Goal: Task Accomplishment & Management: Manage account settings

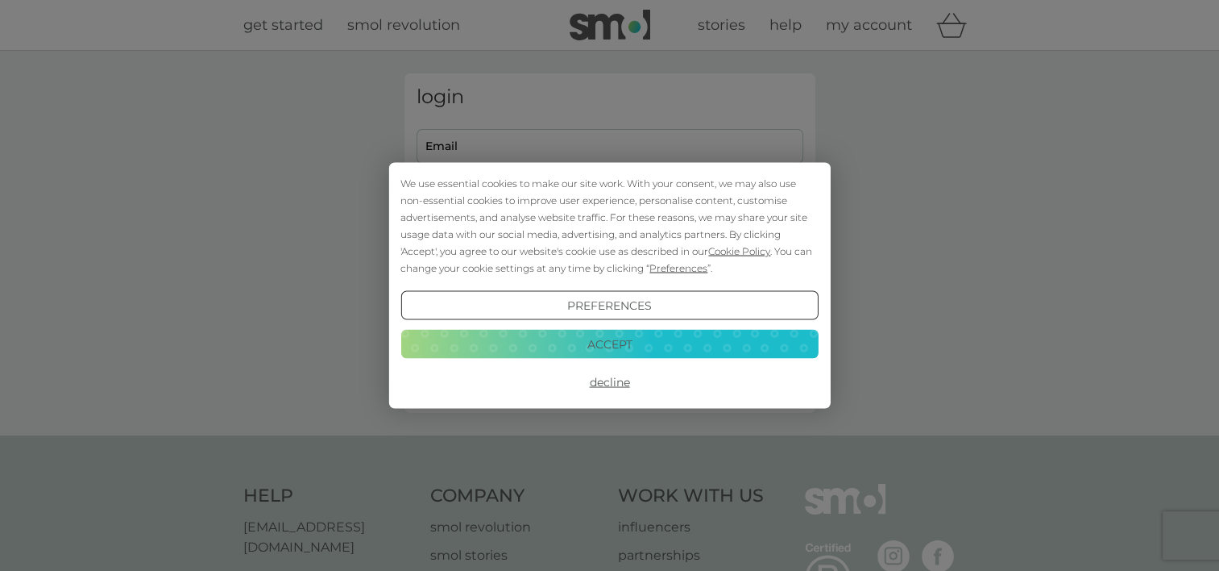
click at [666, 355] on button "Accept" at bounding box center [609, 343] width 417 height 29
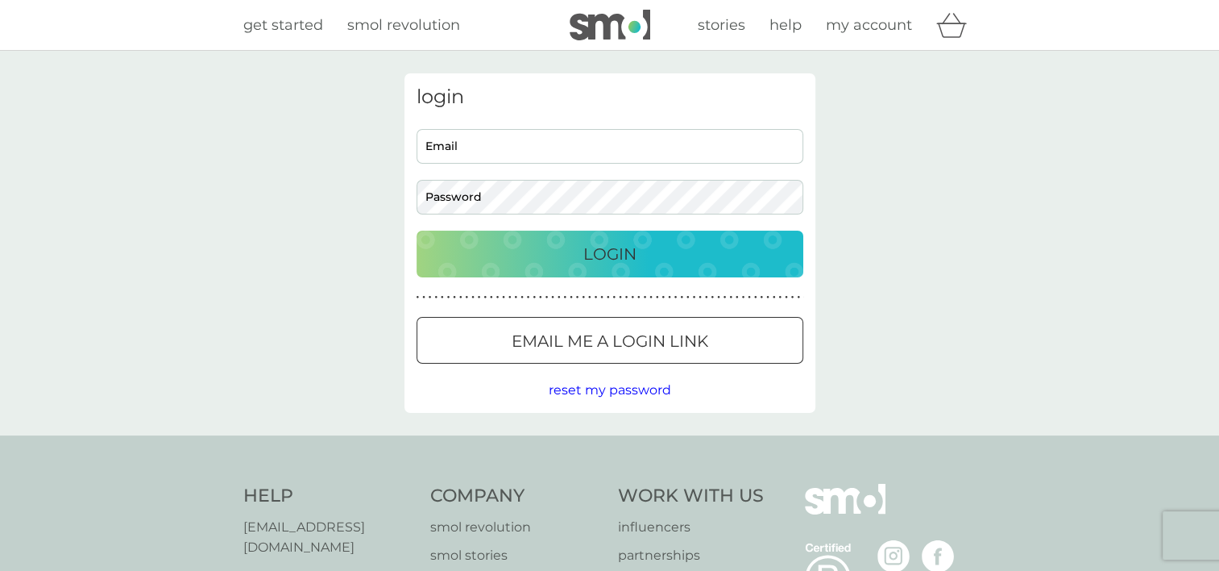
click at [612, 156] on input "Email" at bounding box center [610, 146] width 387 height 35
type input "[EMAIL_ADDRESS][DOMAIN_NAME]"
click at [602, 258] on p "Login" at bounding box center [609, 254] width 53 height 26
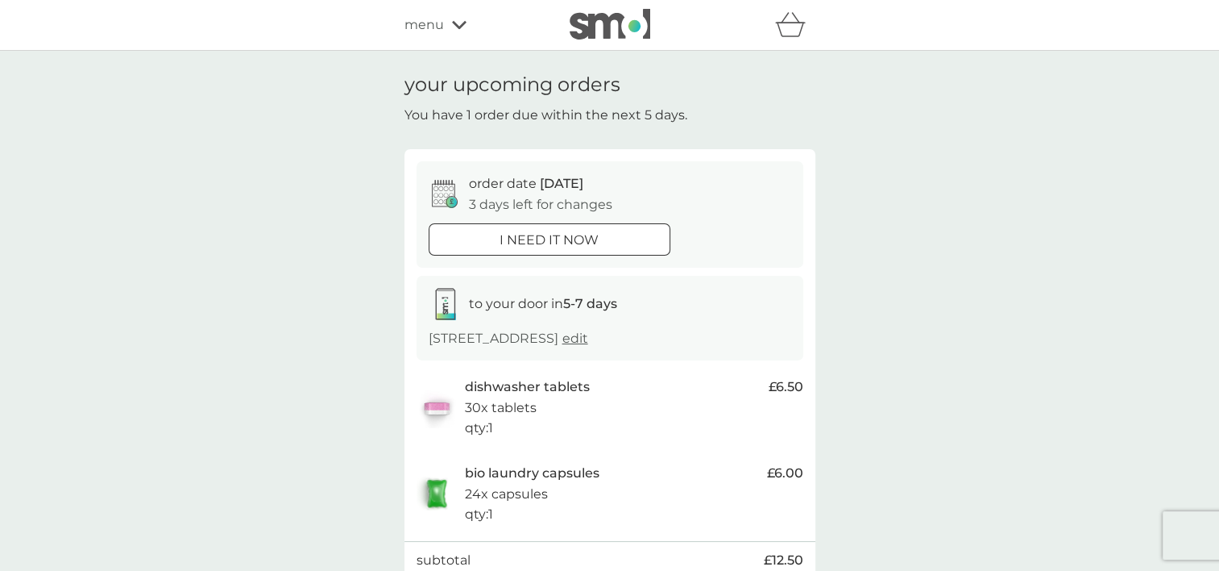
click at [588, 341] on span "edit" at bounding box center [575, 337] width 26 height 15
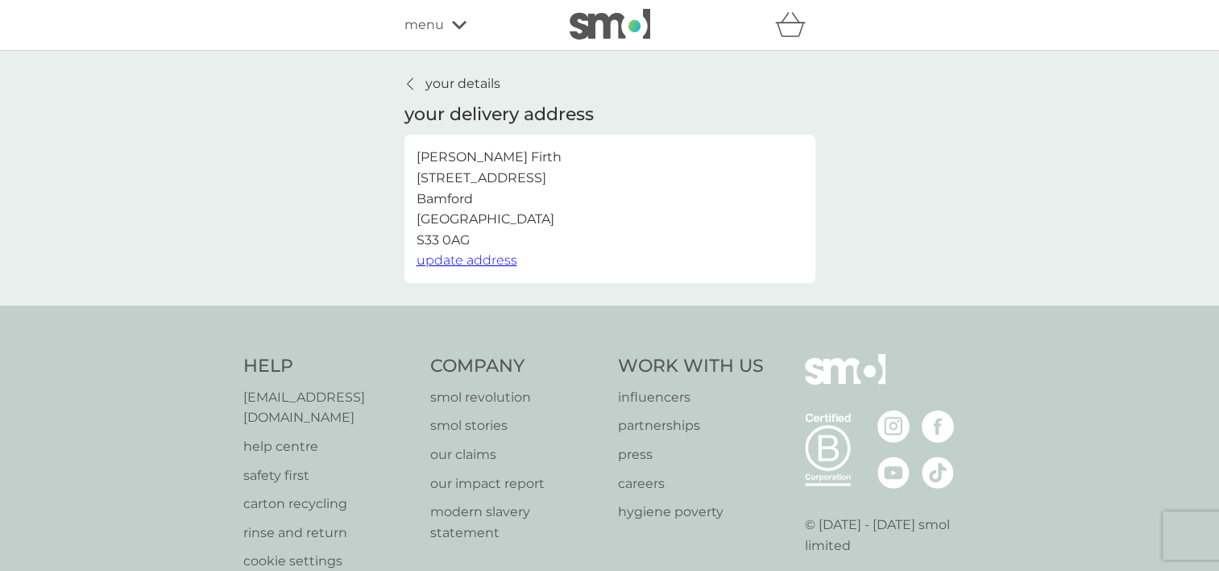
click at [417, 86] on link "your details" at bounding box center [453, 83] width 96 height 21
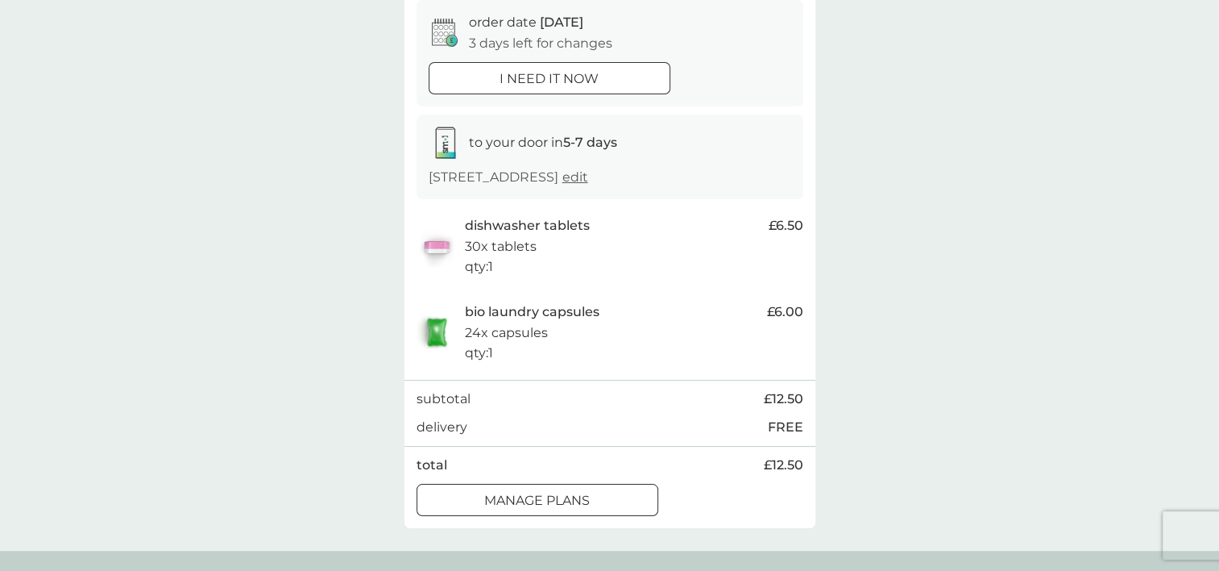
scroll to position [290, 0]
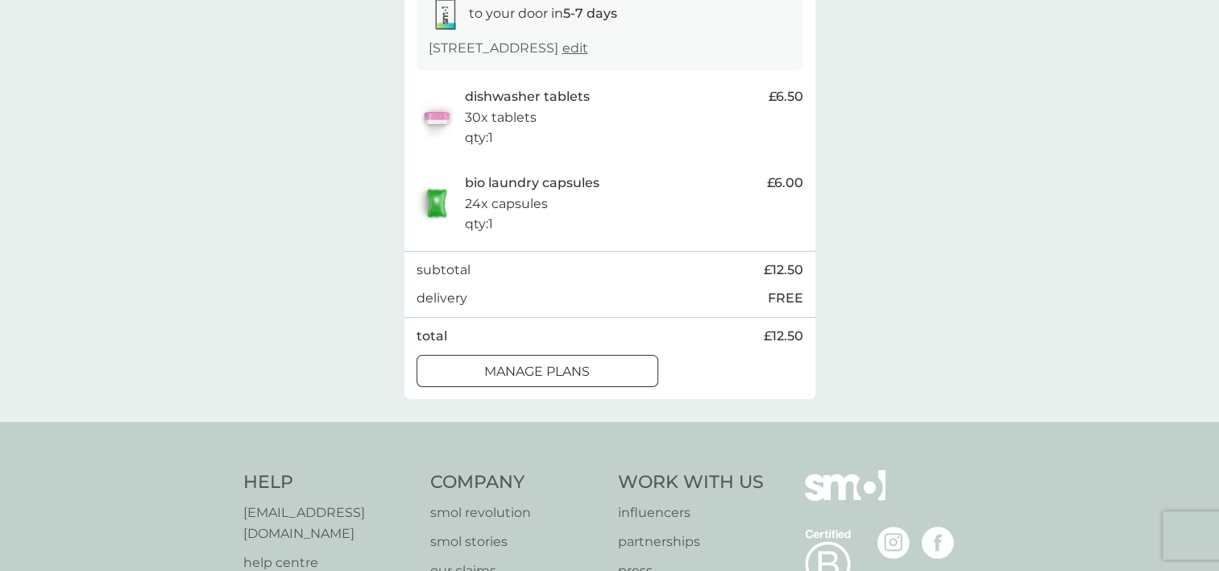
click at [487, 378] on p "manage plans" at bounding box center [537, 371] width 106 height 21
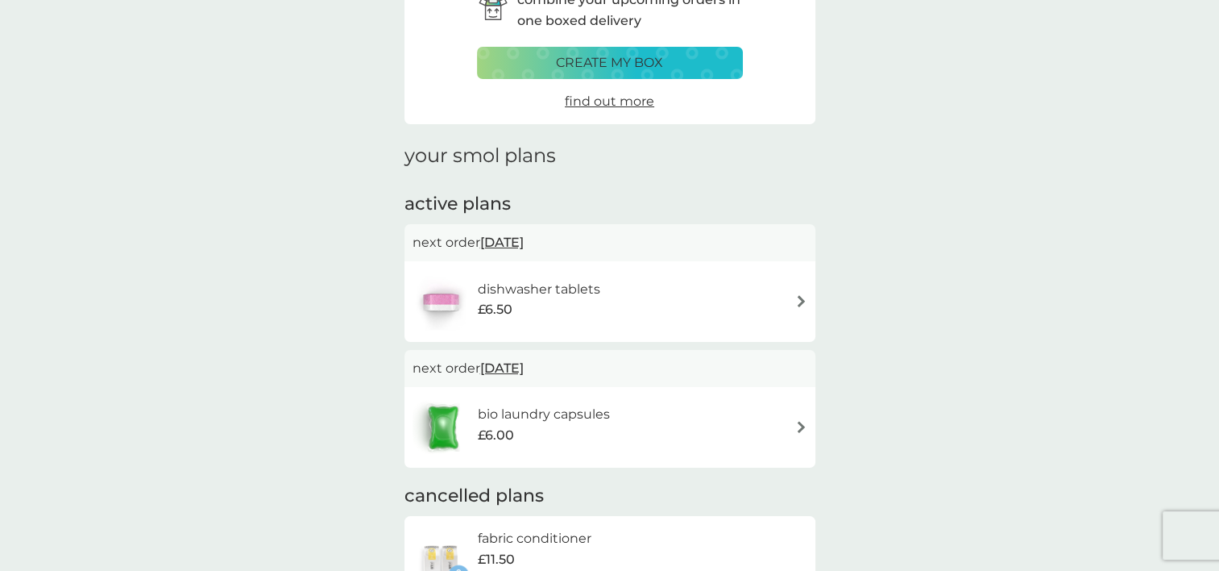
scroll to position [97, 0]
click at [593, 423] on h6 "bio laundry capsules" at bounding box center [544, 413] width 132 height 21
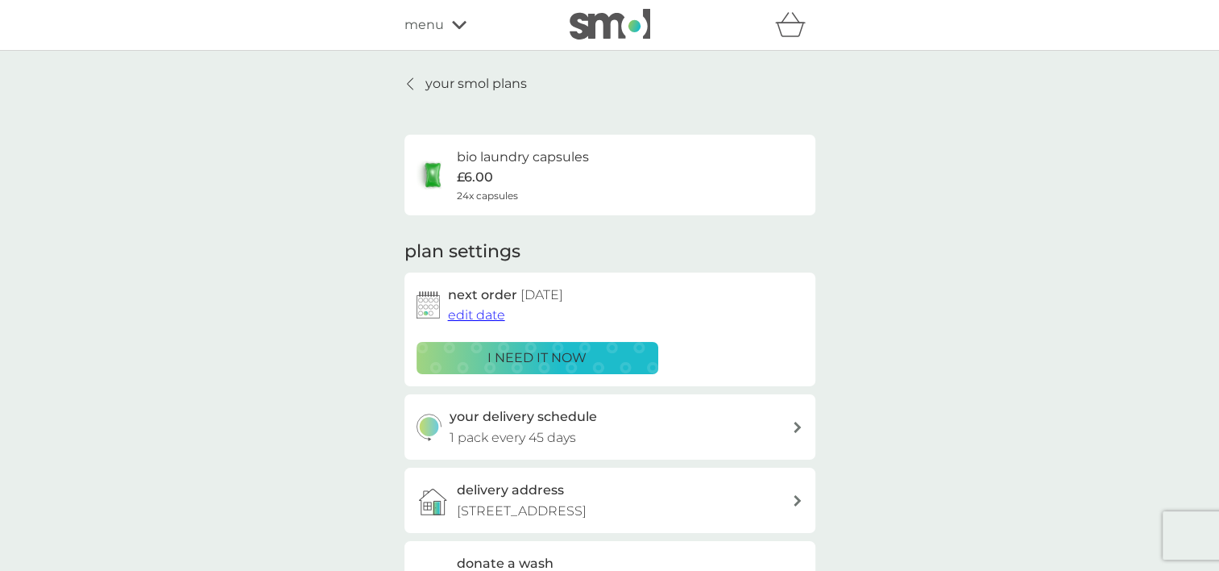
click at [480, 316] on span "edit date" at bounding box center [476, 314] width 57 height 15
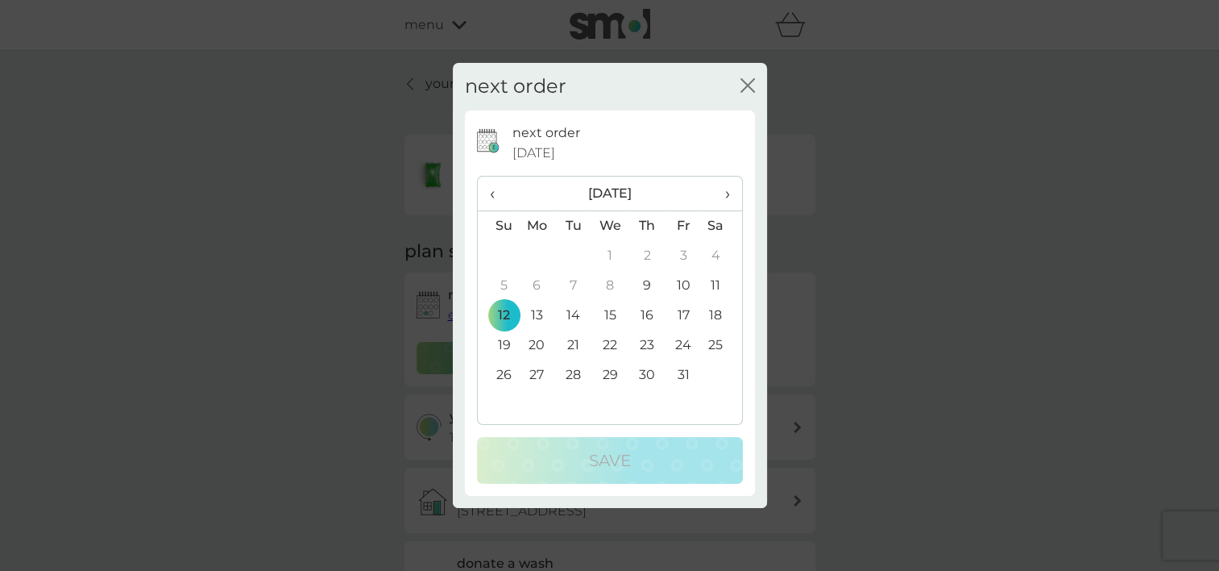
click at [727, 197] on span "›" at bounding box center [721, 193] width 16 height 34
click at [608, 309] on td "12" at bounding box center [609, 316] width 37 height 30
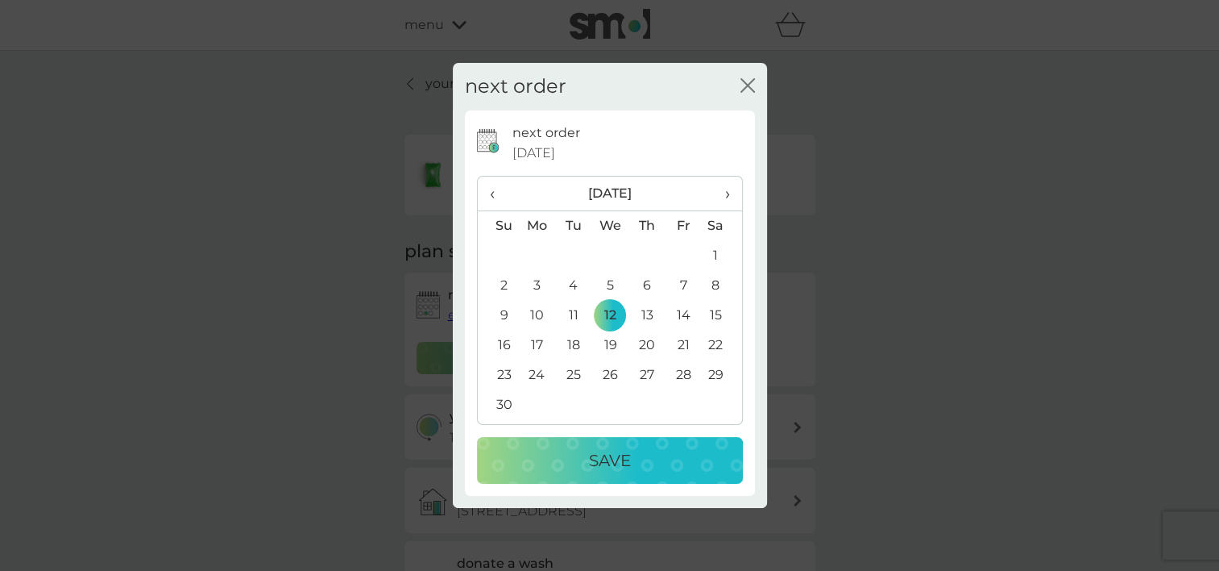
click at [564, 460] on div "Save" at bounding box center [610, 460] width 234 height 26
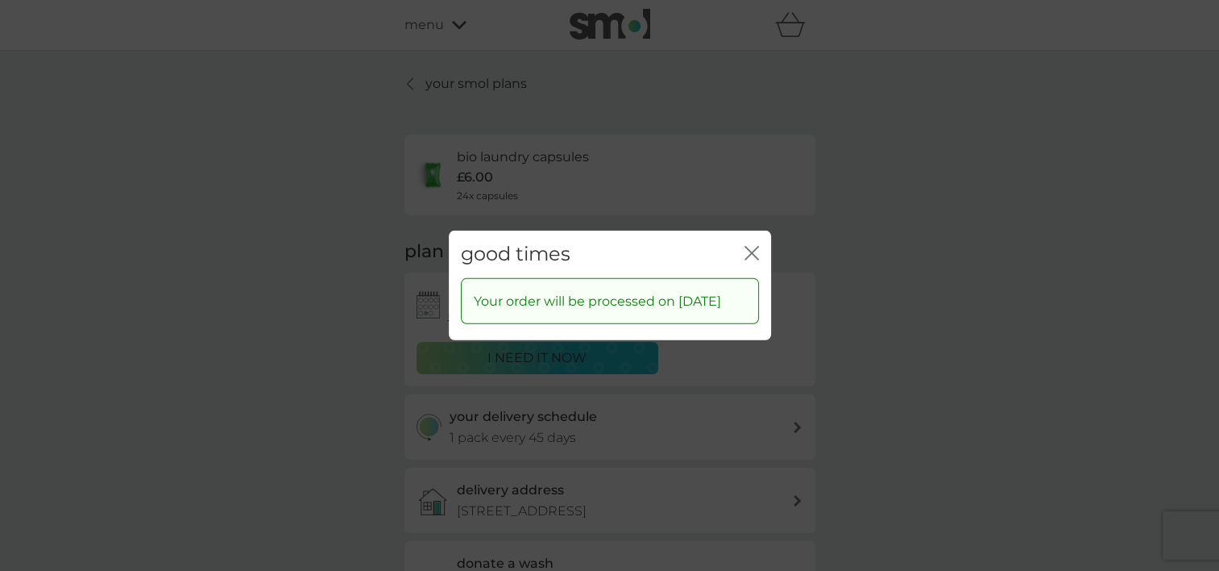
click at [748, 247] on icon "close" at bounding box center [748, 253] width 6 height 13
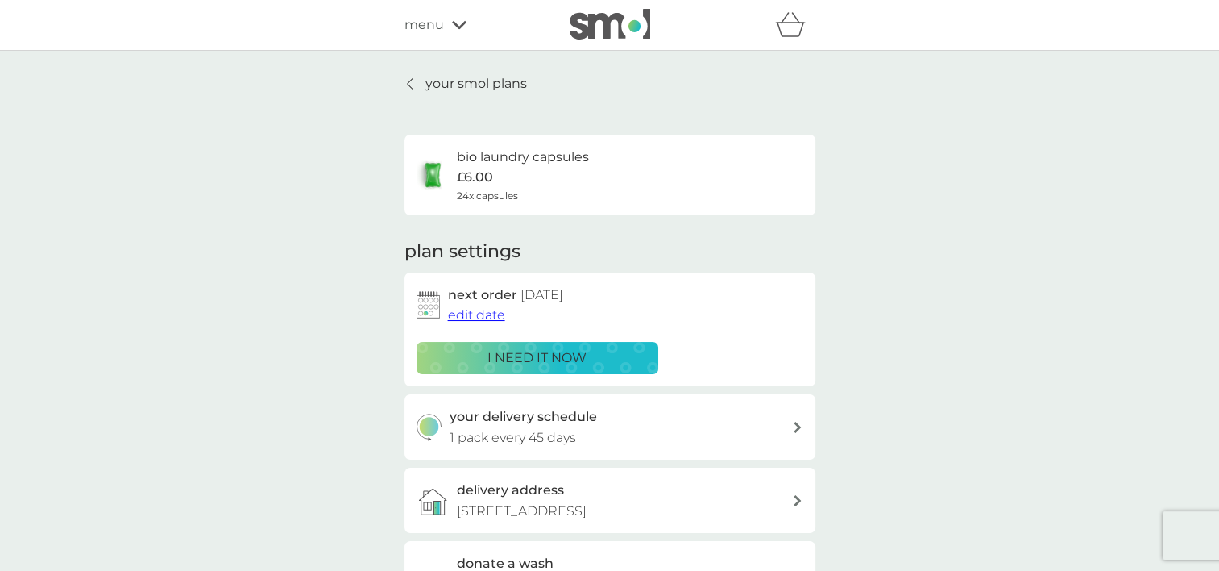
click at [419, 85] on link "your smol plans" at bounding box center [466, 83] width 122 height 21
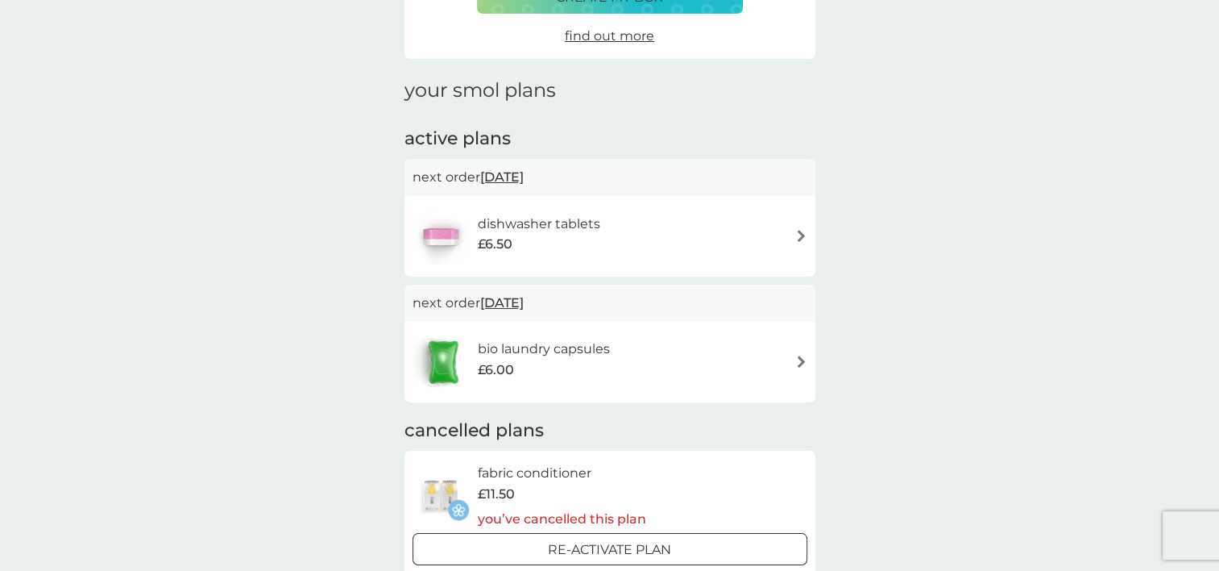
scroll to position [129, 0]
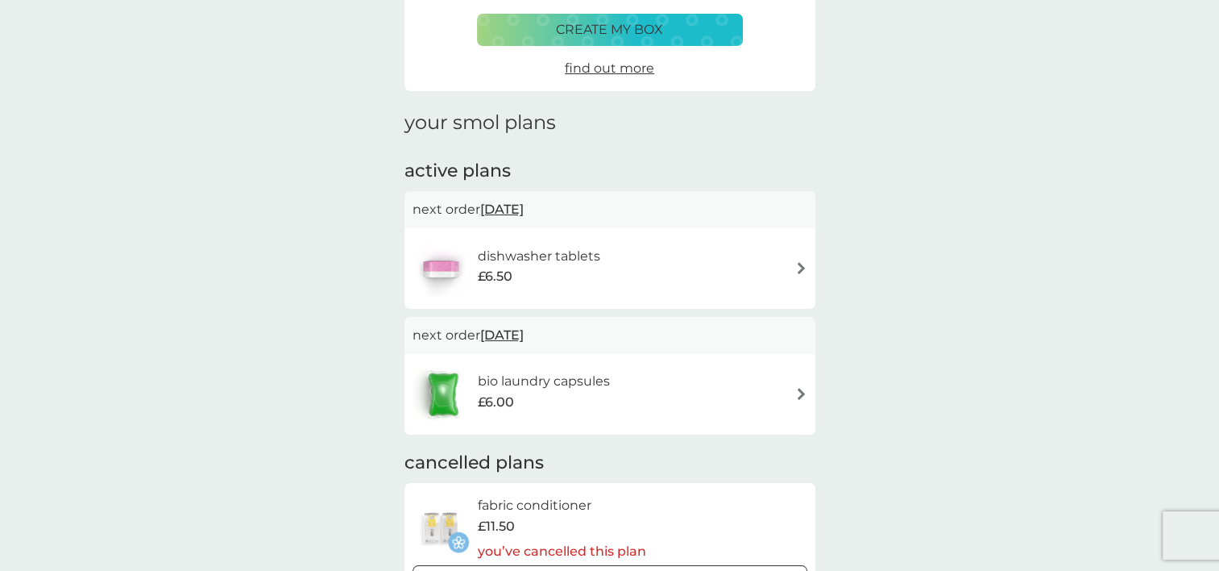
click at [554, 258] on h6 "dishwasher tablets" at bounding box center [539, 256] width 122 height 21
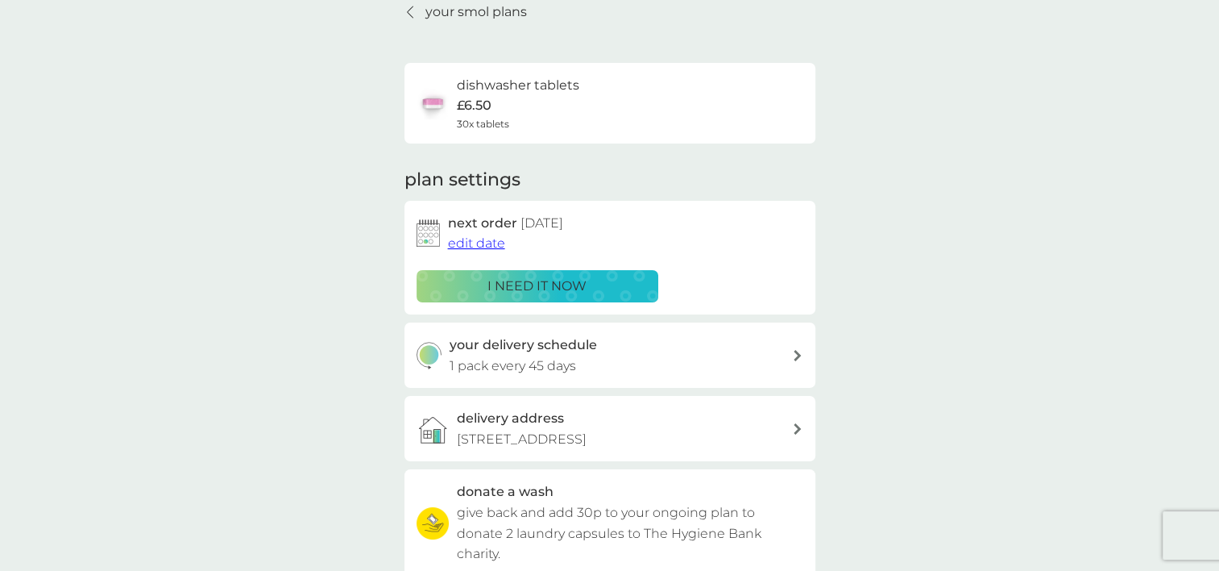
scroll to position [97, 0]
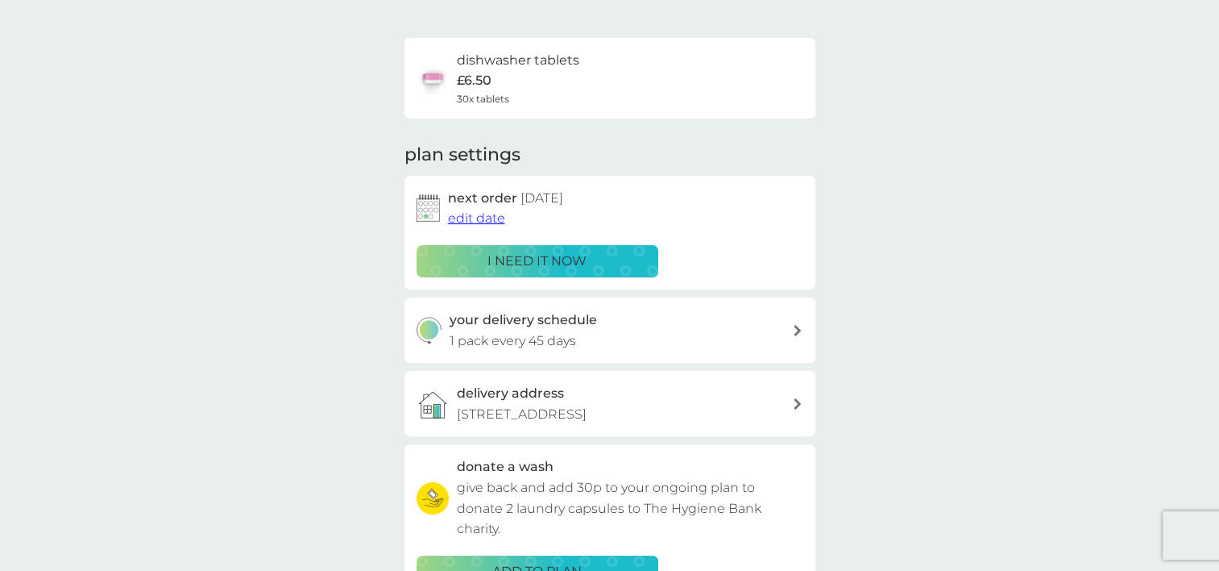
click at [527, 326] on h3 "your delivery schedule" at bounding box center [523, 319] width 147 height 21
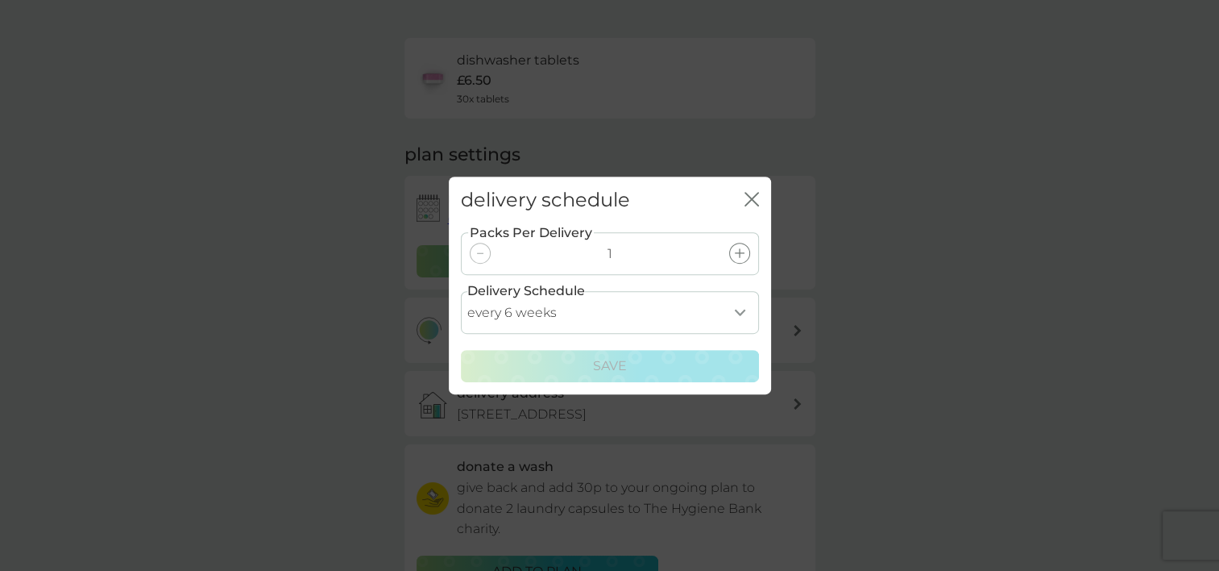
click at [527, 326] on select "every 1 week every 2 weeks every 3 weeks every 4 weeks every 5 weeks every 6 we…" at bounding box center [610, 312] width 298 height 43
select select "35"
click at [461, 291] on select "every 1 week every 2 weeks every 3 weeks every 4 weeks every 5 weeks every 6 we…" at bounding box center [610, 312] width 298 height 43
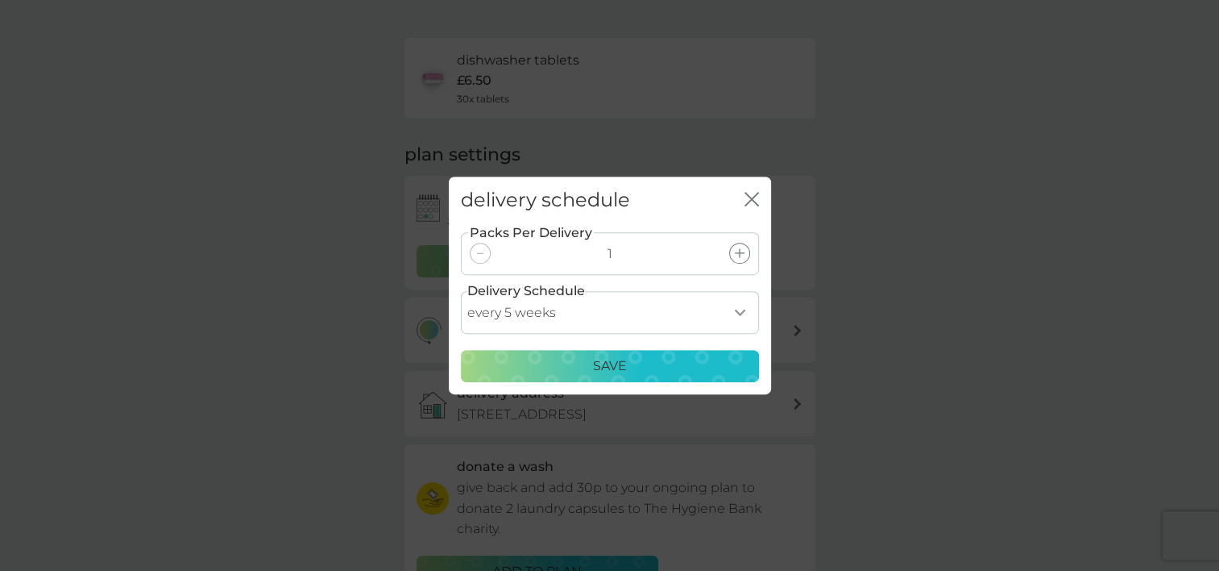
click at [517, 369] on div "Save" at bounding box center [609, 365] width 277 height 21
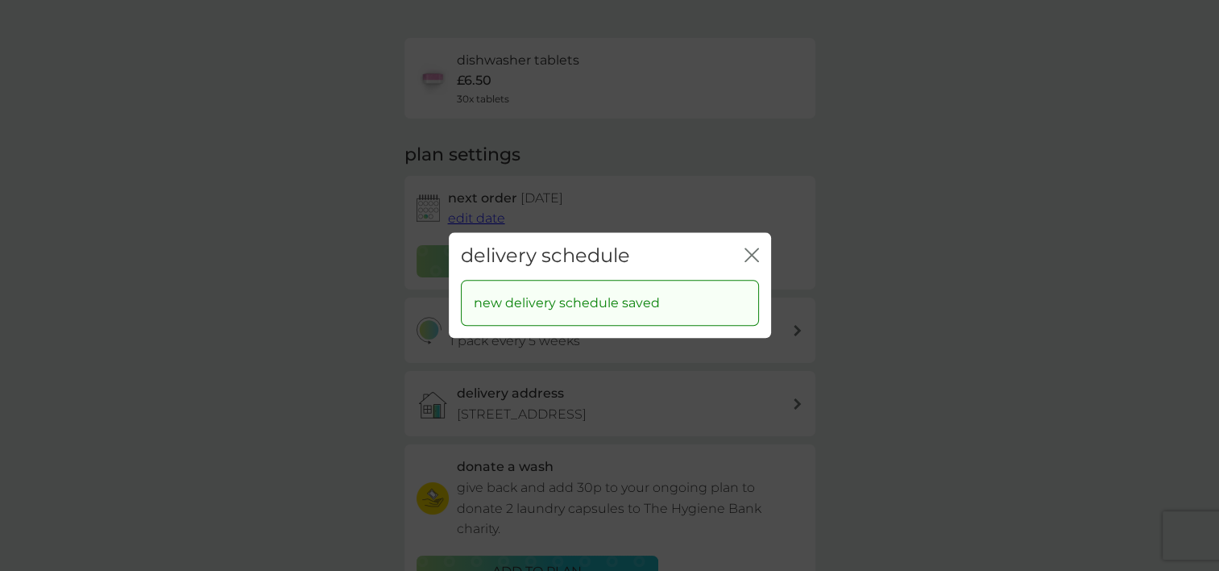
click at [754, 259] on icon "close" at bounding box center [755, 254] width 6 height 13
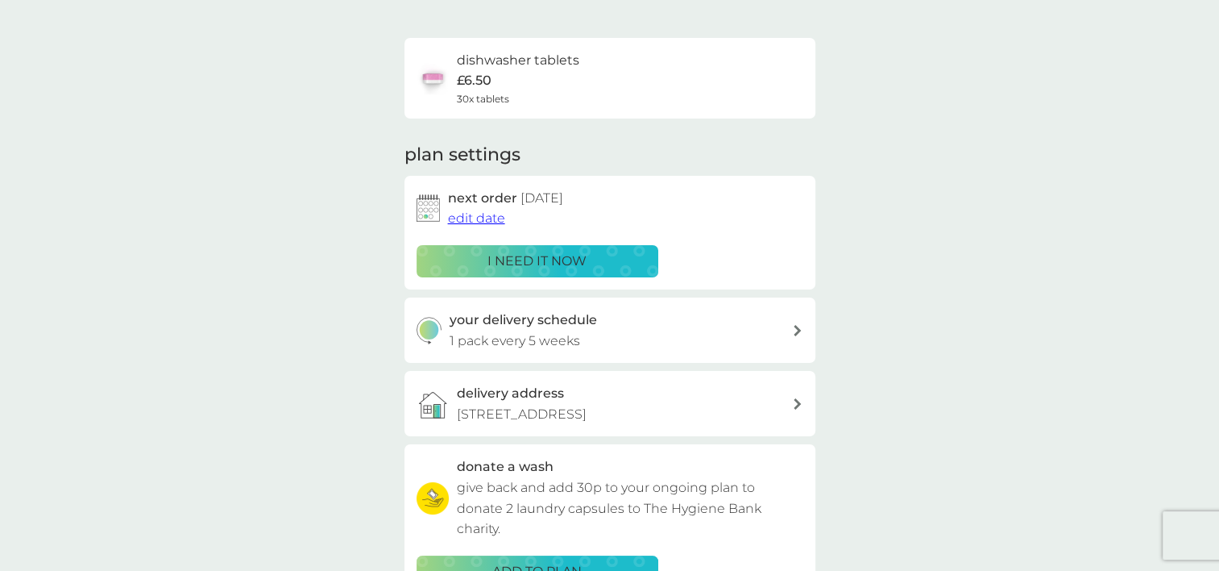
click at [474, 215] on span "edit date" at bounding box center [476, 217] width 57 height 15
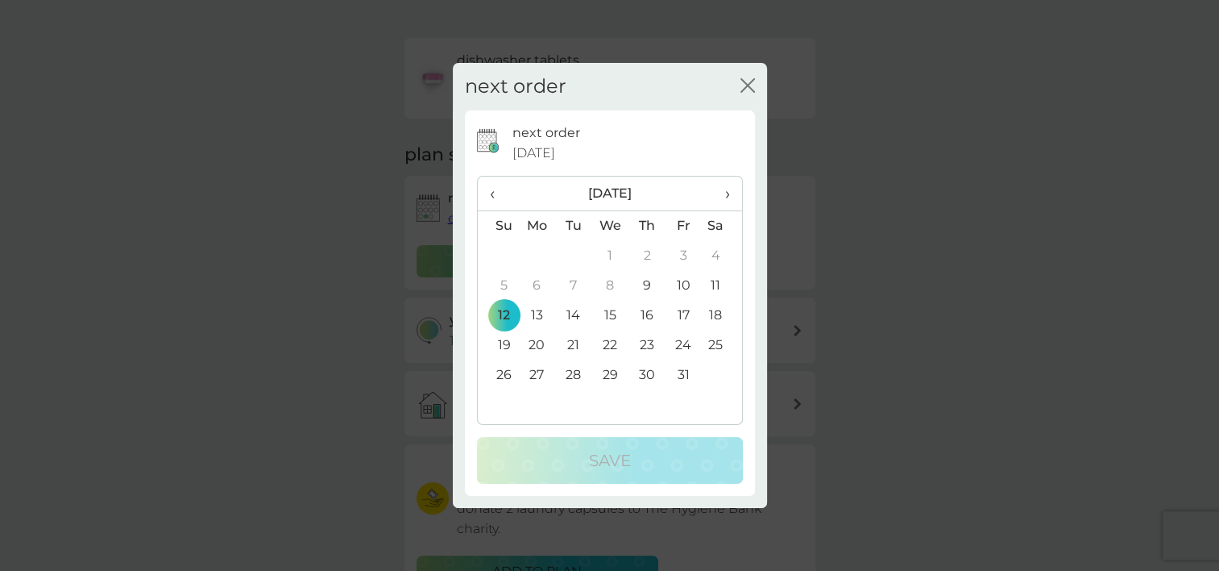
click at [733, 199] on th "›" at bounding box center [721, 193] width 40 height 35
click at [492, 201] on span "‹" at bounding box center [498, 193] width 17 height 34
click at [730, 197] on th "›" at bounding box center [721, 193] width 40 height 35
click at [746, 88] on icon "close" at bounding box center [748, 85] width 15 height 15
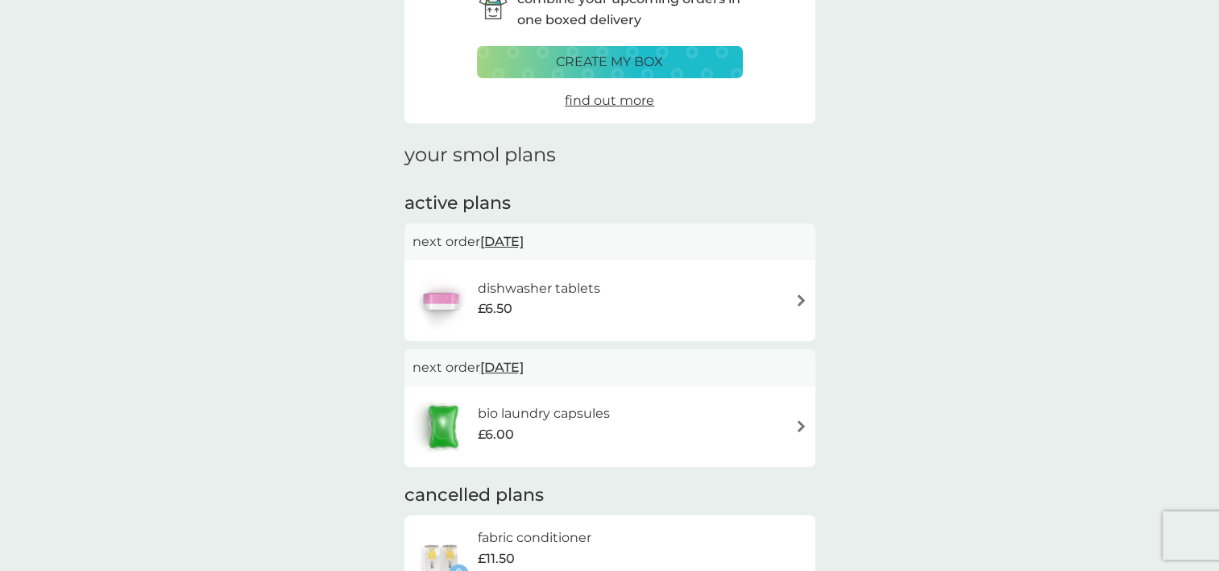
scroll to position [129, 0]
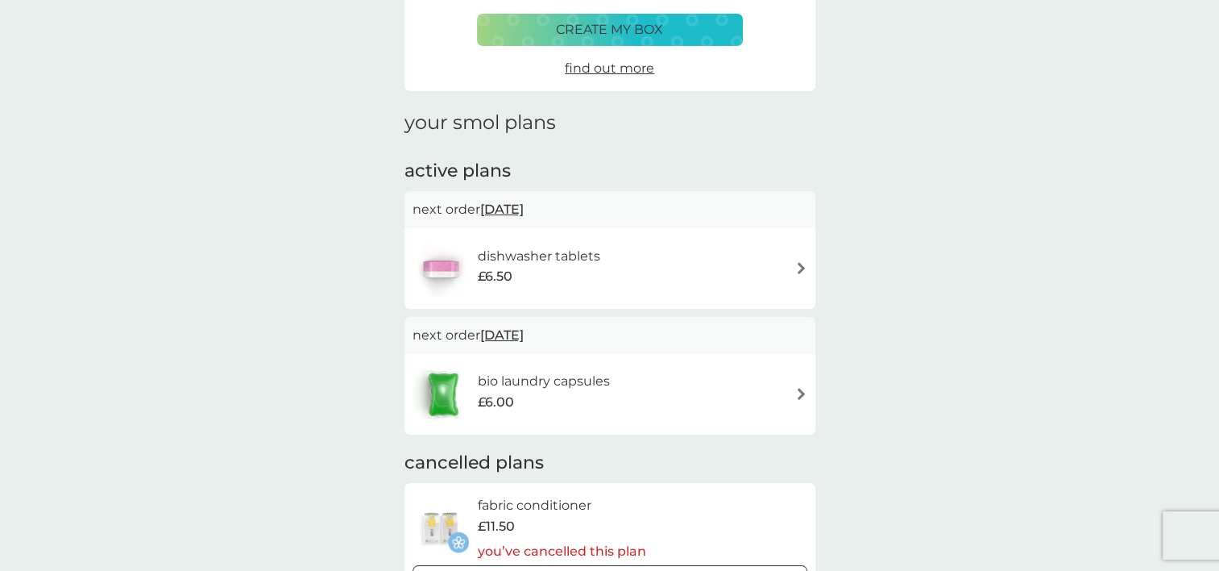
click at [524, 335] on span "[DATE]" at bounding box center [502, 334] width 44 height 31
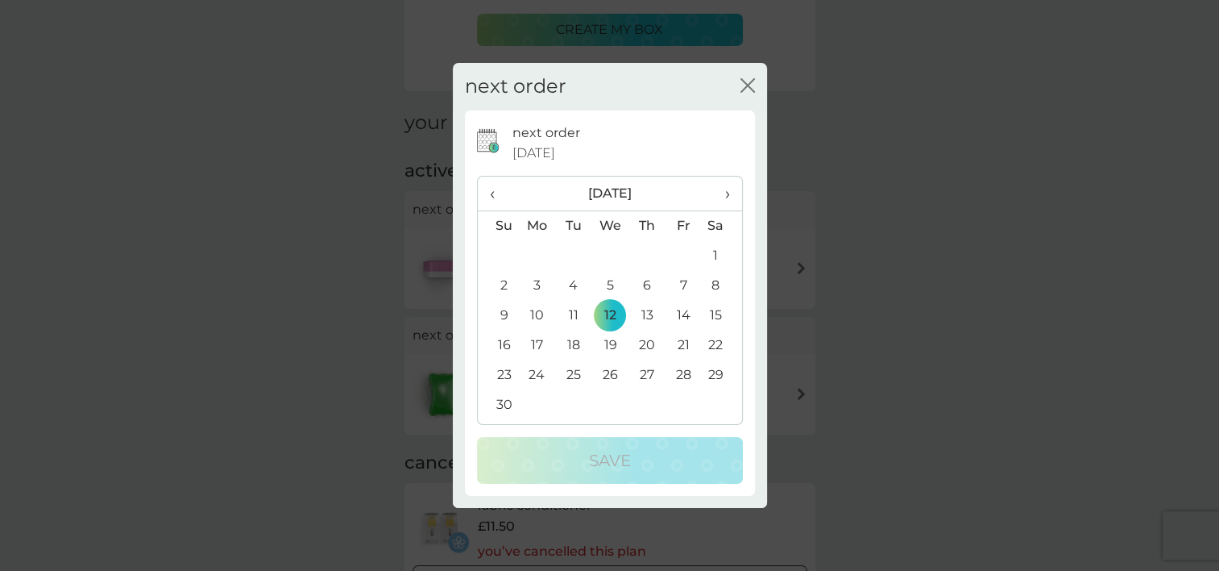
click at [501, 349] on td "16" at bounding box center [498, 345] width 41 height 30
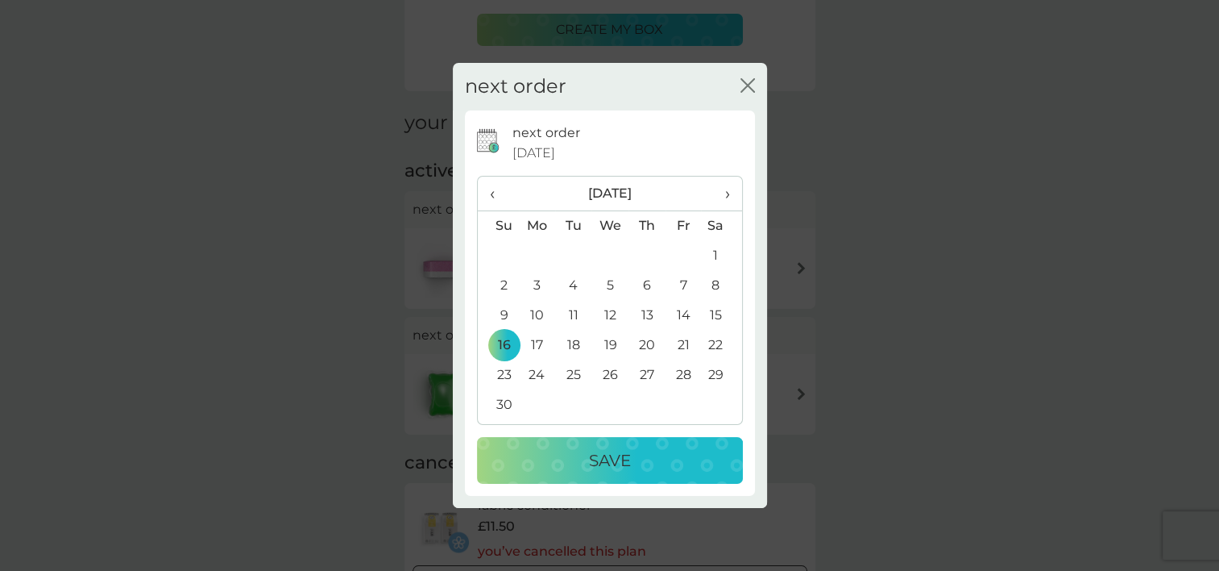
click at [551, 455] on div "Save" at bounding box center [610, 460] width 234 height 26
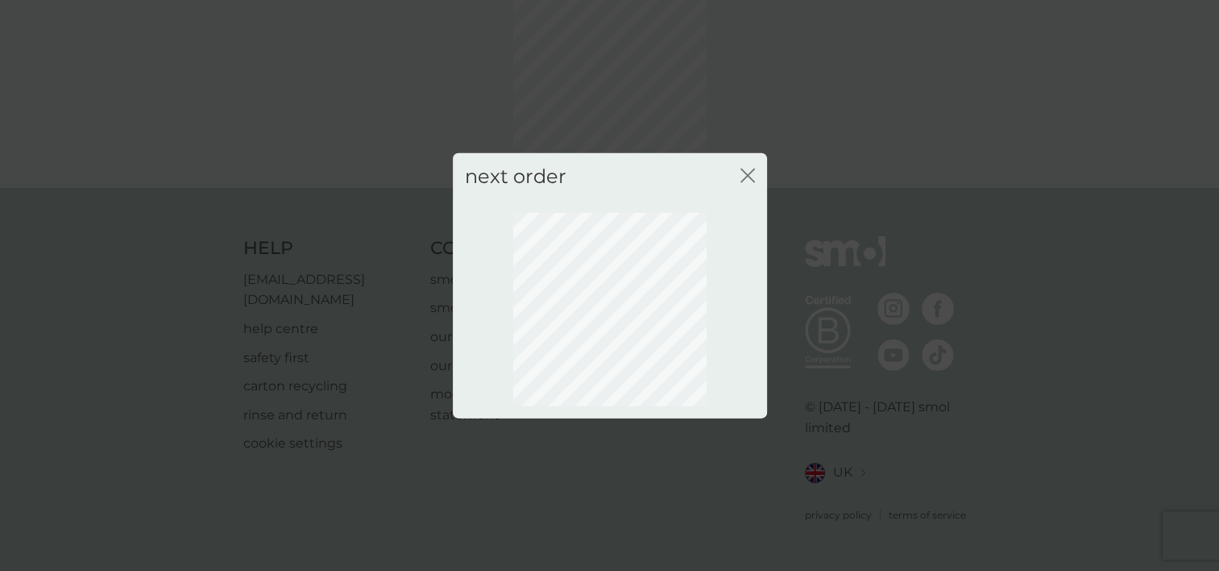
scroll to position [105, 0]
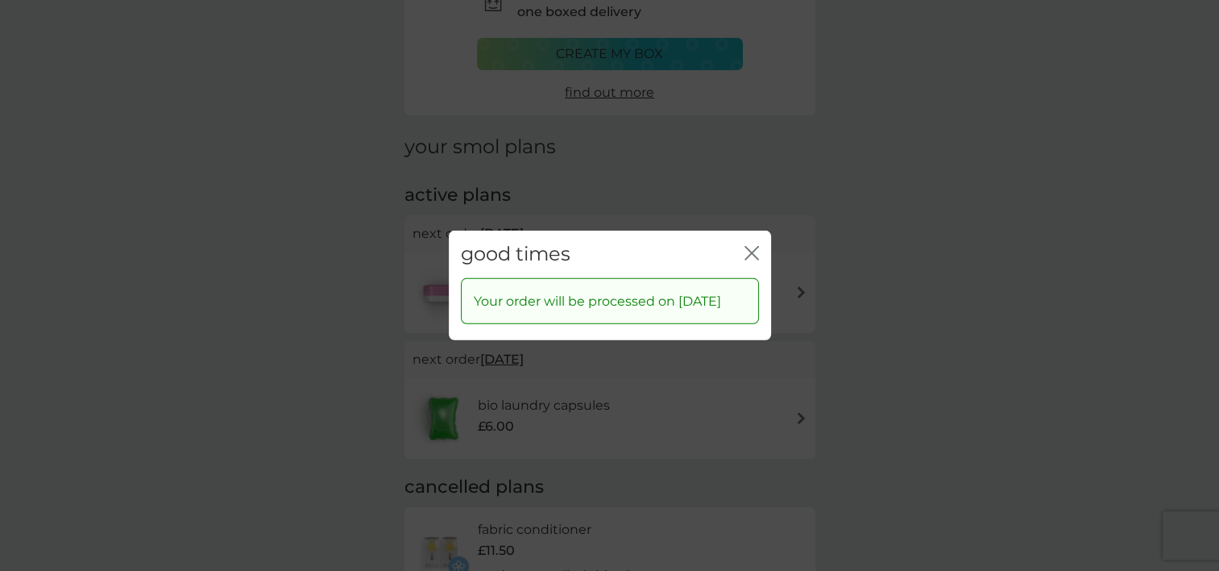
click at [754, 246] on icon "close" at bounding box center [752, 253] width 15 height 15
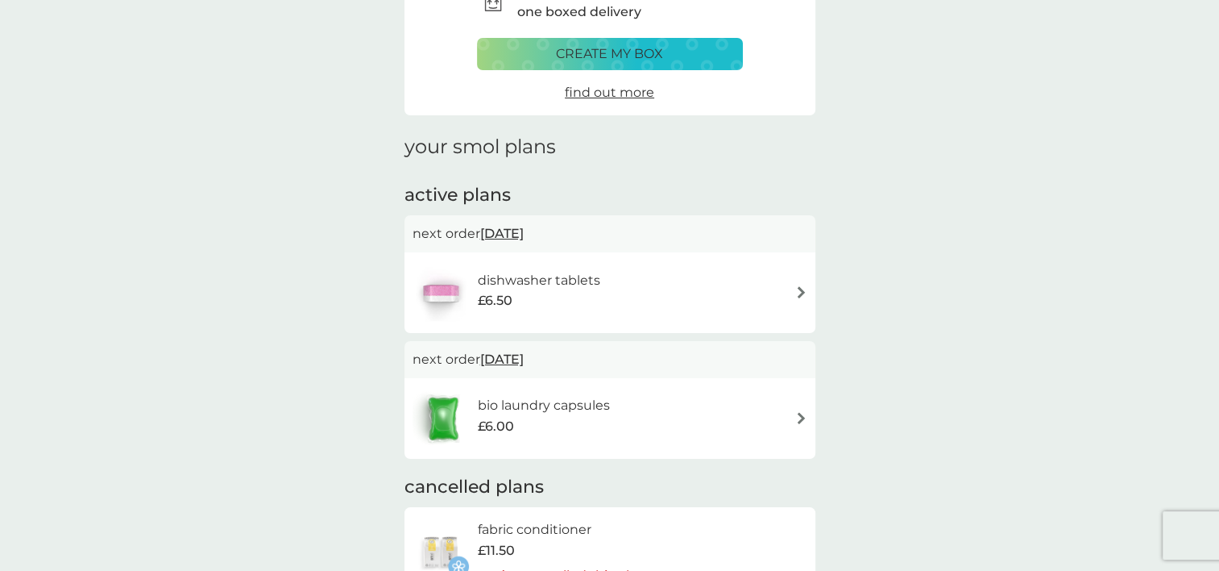
click at [796, 415] on img at bounding box center [801, 418] width 12 height 12
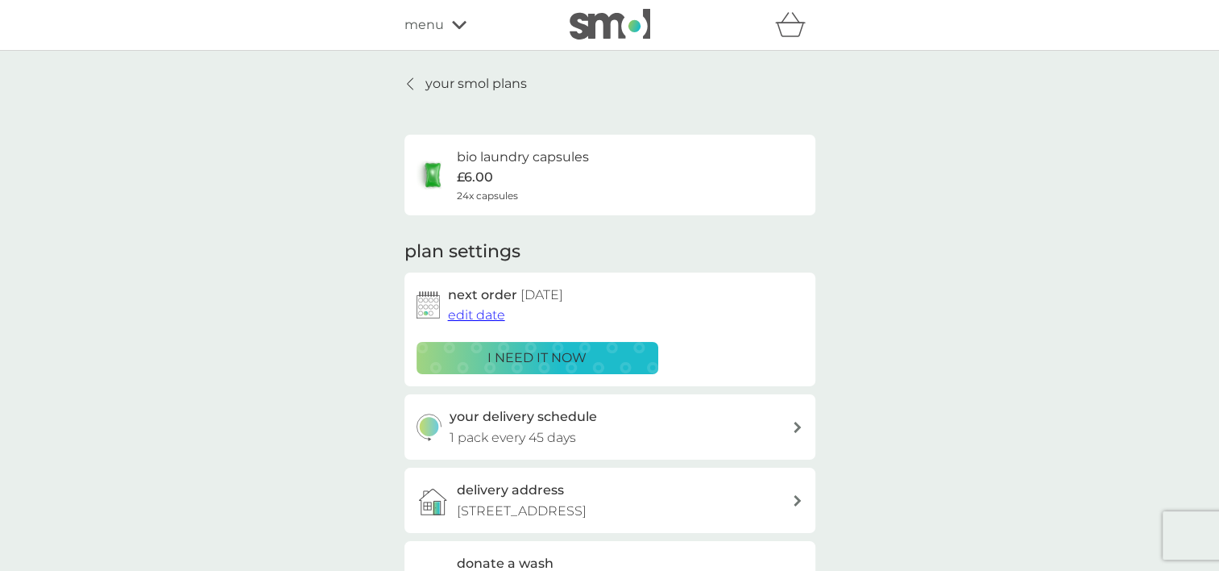
click at [645, 416] on div "your delivery schedule 1 pack every 45 days" at bounding box center [621, 426] width 342 height 41
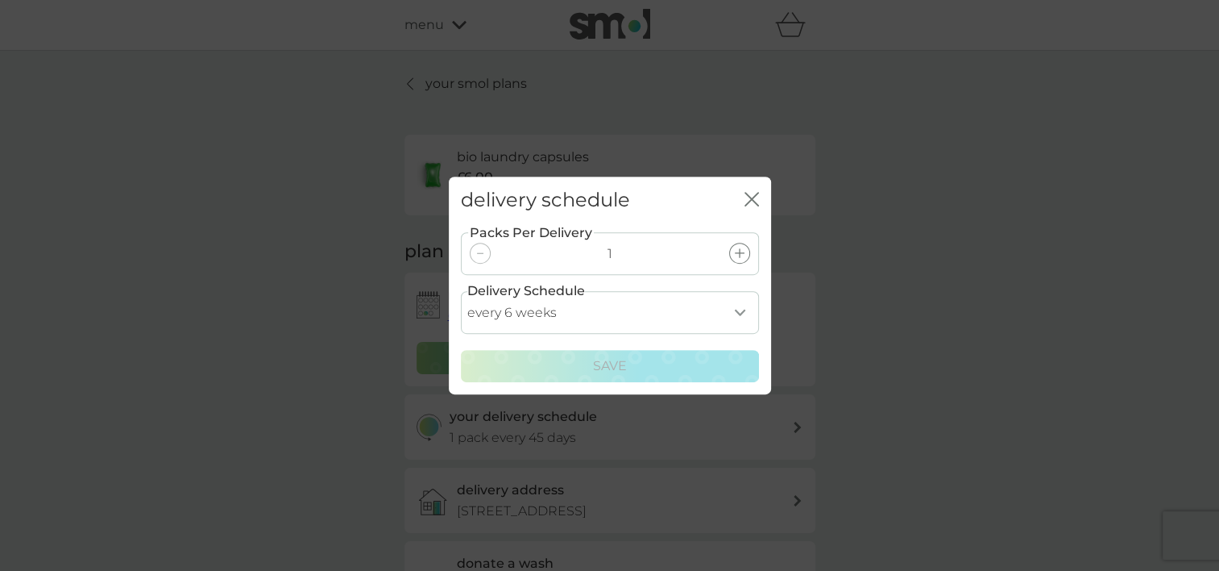
click at [611, 303] on select "every 1 week every 2 weeks every 3 weeks every 4 weeks every 5 weeks every 6 we…" at bounding box center [610, 312] width 298 height 43
select select "35"
click at [461, 291] on select "every 1 week every 2 weeks every 3 weeks every 4 weeks every 5 weeks every 6 we…" at bounding box center [610, 312] width 298 height 43
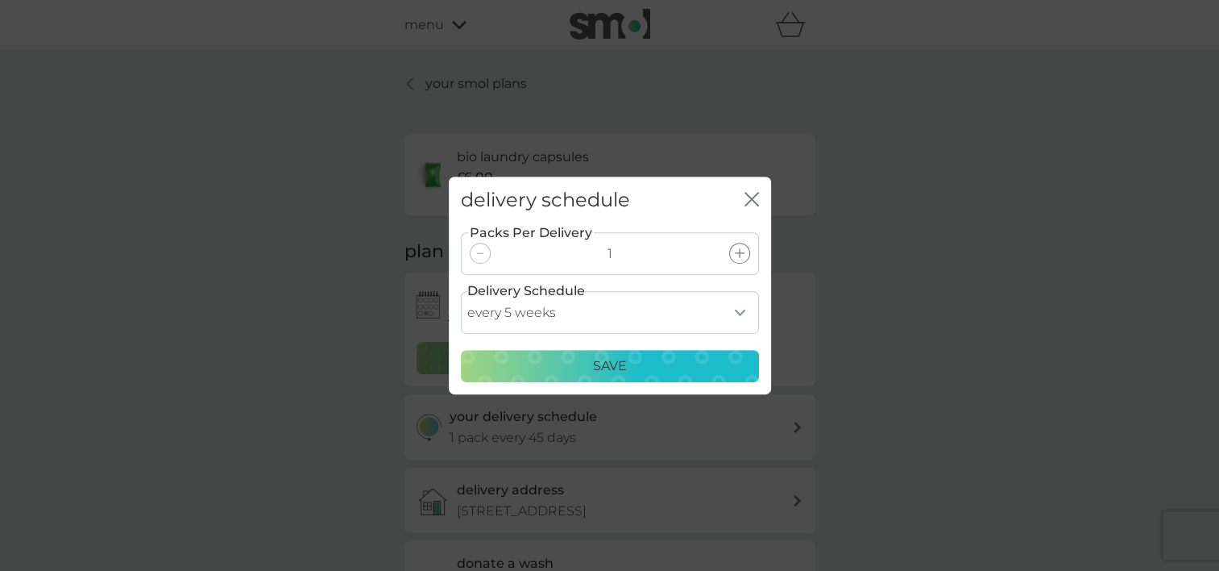
click at [538, 366] on div "Save" at bounding box center [609, 365] width 277 height 21
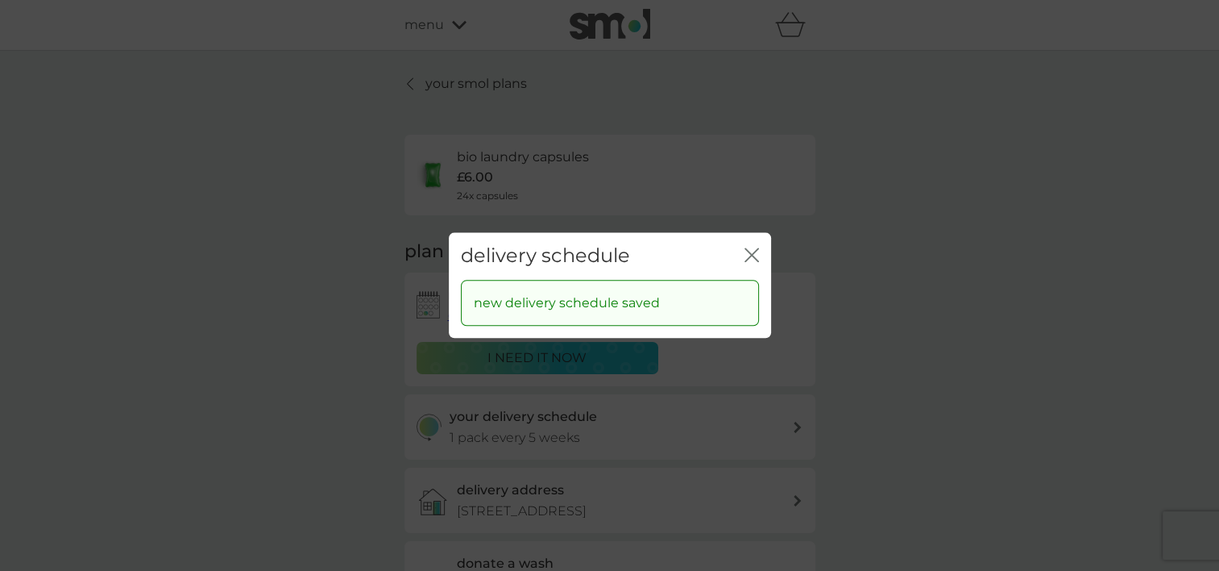
click at [754, 258] on icon "close" at bounding box center [755, 254] width 6 height 13
